Goal: Information Seeking & Learning: Learn about a topic

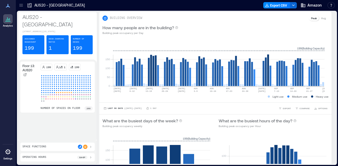
click at [22, 5] on icon at bounding box center [20, 5] width 5 height 5
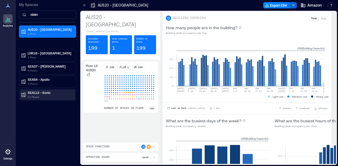
click at [61, 92] on p "SEA112 - Sonic" at bounding box center [50, 93] width 44 height 4
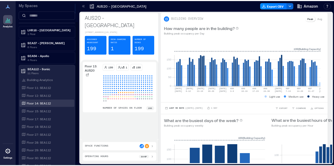
scroll to position [28, 0]
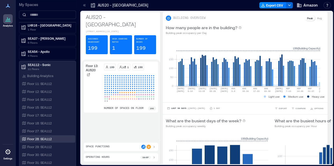
click at [47, 139] on p "Floor 28: SEA112" at bounding box center [39, 139] width 25 height 4
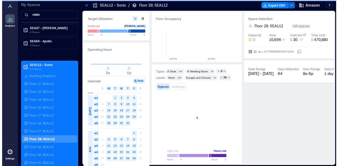
scroll to position [0, 262]
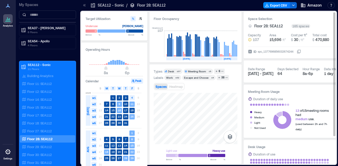
click at [295, 140] on div "Target Utilization Underuse [PERSON_NAME] Below ** % Above ** % Operating Hours…" at bounding box center [208, 88] width 254 height 152
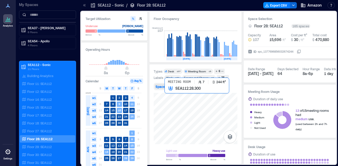
click at [187, 116] on div at bounding box center [195, 118] width 84 height 51
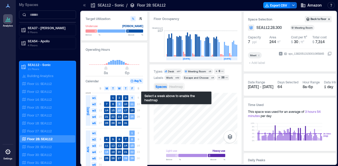
click at [179, 87] on span "Heatmap" at bounding box center [175, 87] width 13 height 4
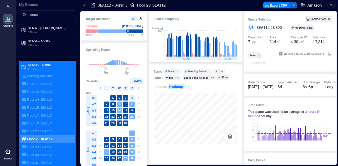
scroll to position [0, 261]
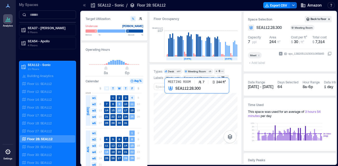
click at [187, 116] on div at bounding box center [195, 118] width 84 height 51
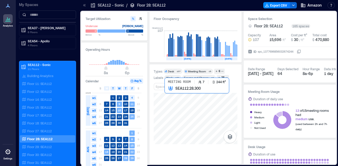
click at [189, 115] on div at bounding box center [195, 118] width 84 height 51
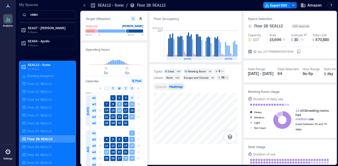
click at [165, 86] on span "Spaces" at bounding box center [160, 87] width 11 height 4
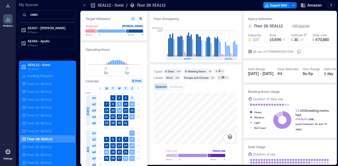
click at [201, 166] on html "Analytics Settings My Spaces AUS20 - Austin 1 Floor LHR16 - London 1 Floor SEA3…" at bounding box center [169, 83] width 338 height 166
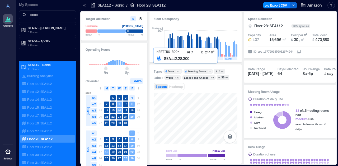
click at [195, 109] on div at bounding box center [195, 118] width 84 height 51
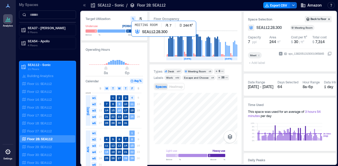
click at [186, 111] on div at bounding box center [195, 118] width 84 height 51
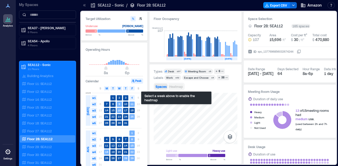
click at [174, 86] on span "Heatmap" at bounding box center [175, 87] width 13 height 4
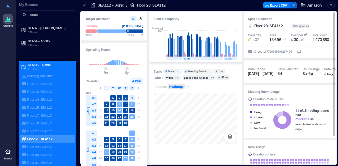
click at [262, 74] on span "[DATE] - [DATE]" at bounding box center [260, 73] width 25 height 4
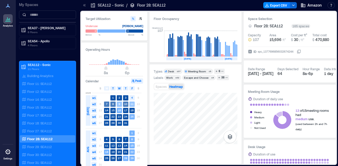
click at [93, 104] on span "w2" at bounding box center [93, 104] width 5 height 5
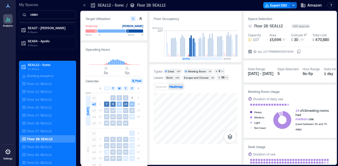
scroll to position [0, 221]
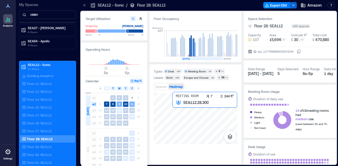
click at [198, 129] on div at bounding box center [195, 118] width 84 height 51
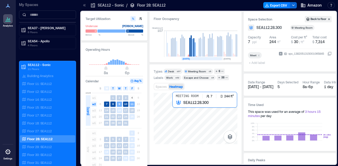
click at [194, 131] on div at bounding box center [195, 118] width 84 height 51
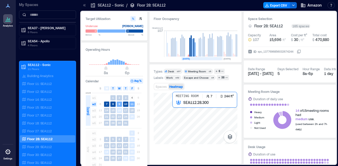
click at [192, 129] on div at bounding box center [195, 118] width 84 height 51
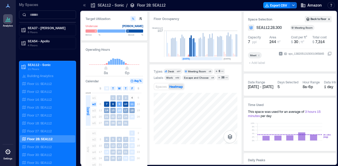
click at [94, 110] on span "w3" at bounding box center [93, 110] width 5 height 5
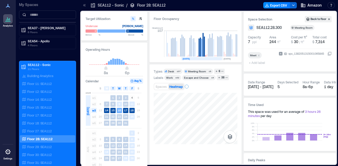
click at [136, 80] on button "Avg %" at bounding box center [136, 81] width 13 height 5
click at [133, 80] on button "Avg %" at bounding box center [136, 81] width 13 height 5
click at [135, 80] on button "Avg %" at bounding box center [136, 81] width 13 height 5
click at [139, 81] on button "Avg %" at bounding box center [136, 81] width 13 height 5
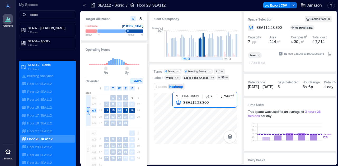
click at [197, 129] on div at bounding box center [195, 118] width 84 height 51
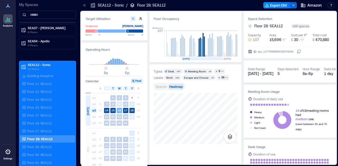
click at [163, 87] on span "Spaces" at bounding box center [160, 87] width 11 height 4
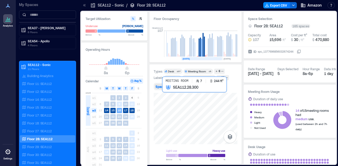
click at [194, 129] on div at bounding box center [195, 118] width 84 height 51
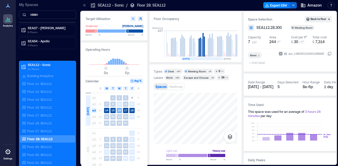
click at [140, 19] on icon "button" at bounding box center [140, 18] width 3 height 3
type input "**"
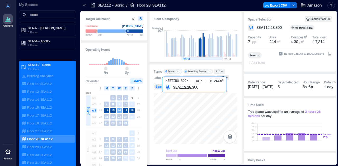
click at [181, 116] on div at bounding box center [195, 118] width 84 height 51
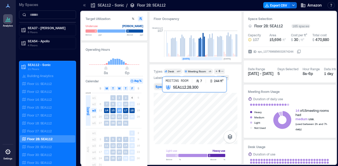
click at [183, 118] on div at bounding box center [195, 118] width 84 height 51
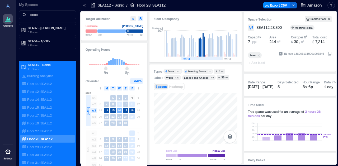
click at [133, 19] on icon "button" at bounding box center [133, 19] width 2 height 2
type input "**"
click at [145, 151] on div "Target Utilization Underuse [PERSON_NAME] Below ** % Above ** % Operating Hours…" at bounding box center [208, 88] width 254 height 152
